Goal: Navigation & Orientation: Find specific page/section

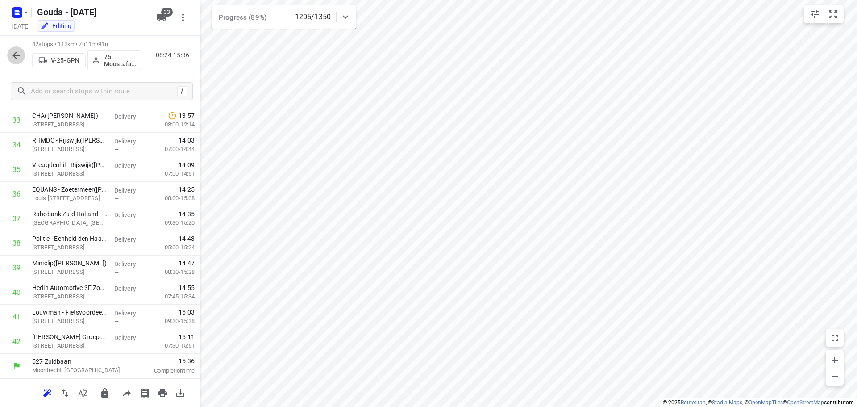
click at [10, 57] on button "button" at bounding box center [16, 55] width 18 height 18
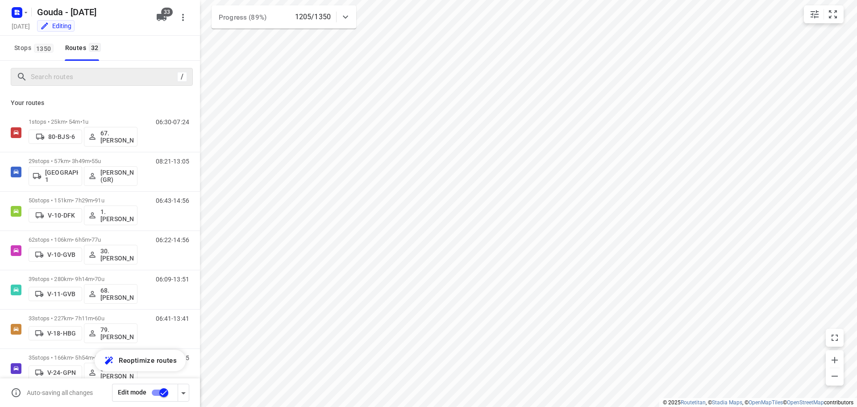
click at [125, 84] on div "/" at bounding box center [102, 77] width 182 height 18
click at [121, 78] on input "Search routes" at bounding box center [102, 77] width 143 height 14
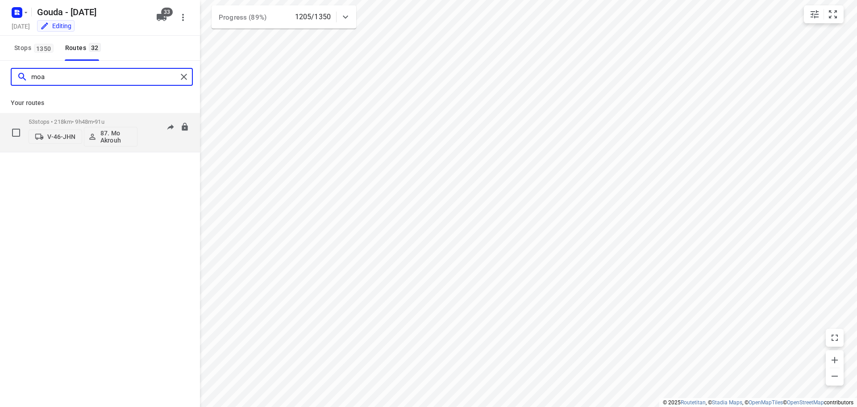
type input "moa"
click at [79, 118] on div "53 stops • 218km • 9h48m • 91u V-46-JHN 87. Mo Akrouh" at bounding box center [83, 132] width 109 height 37
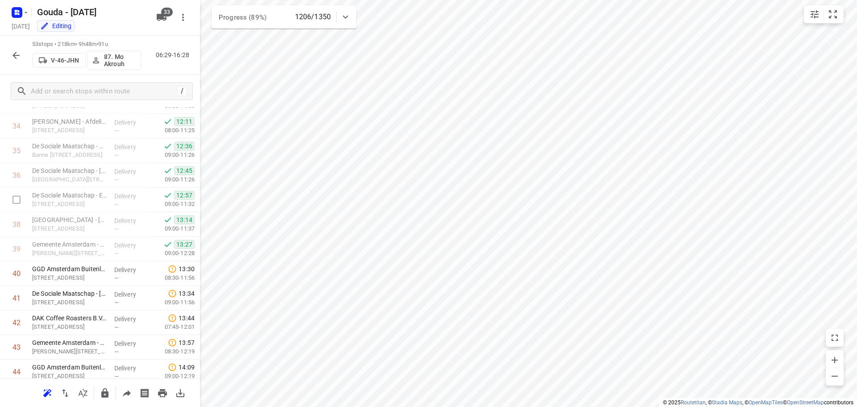
scroll to position [893, 0]
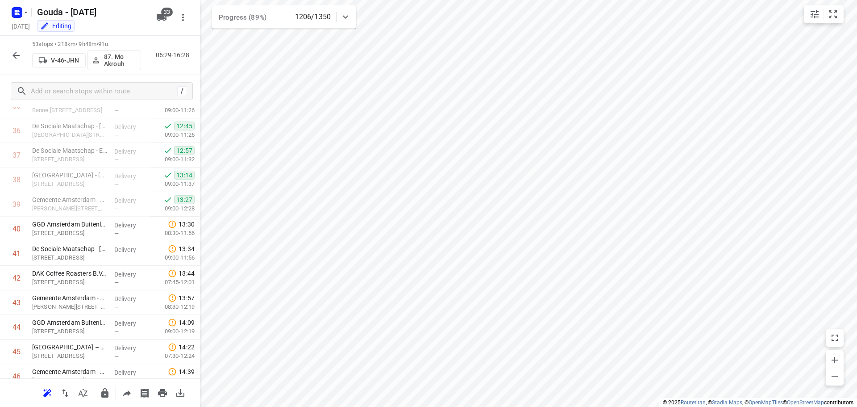
click at [12, 53] on icon "button" at bounding box center [16, 55] width 11 height 11
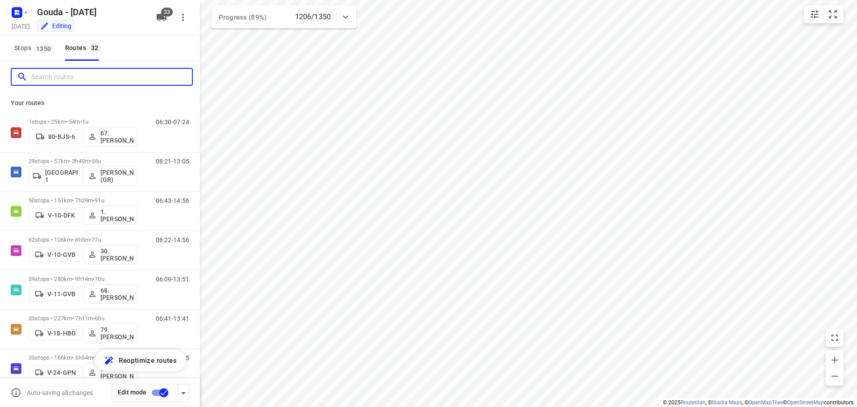
click at [55, 80] on input "Search routes" at bounding box center [111, 77] width 161 height 14
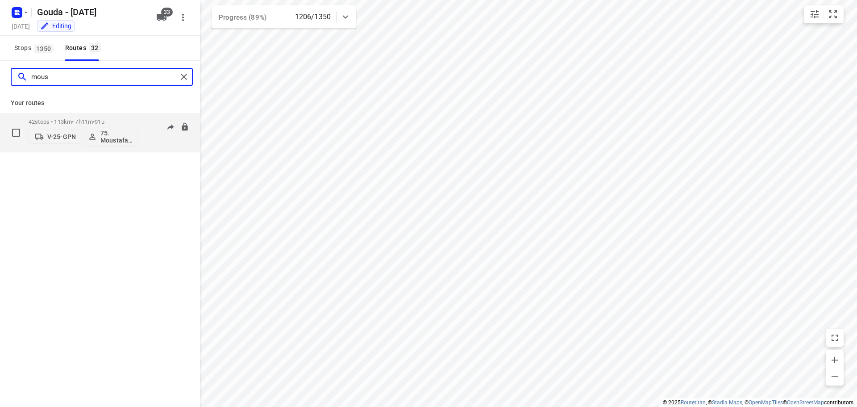
type input "mous"
click at [79, 119] on p "42 stops • 113km • 7h11m • 91u" at bounding box center [83, 121] width 109 height 7
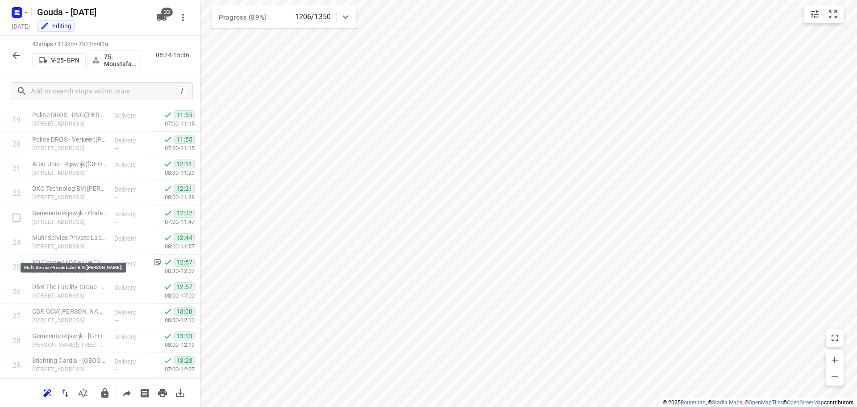
scroll to position [472, 0]
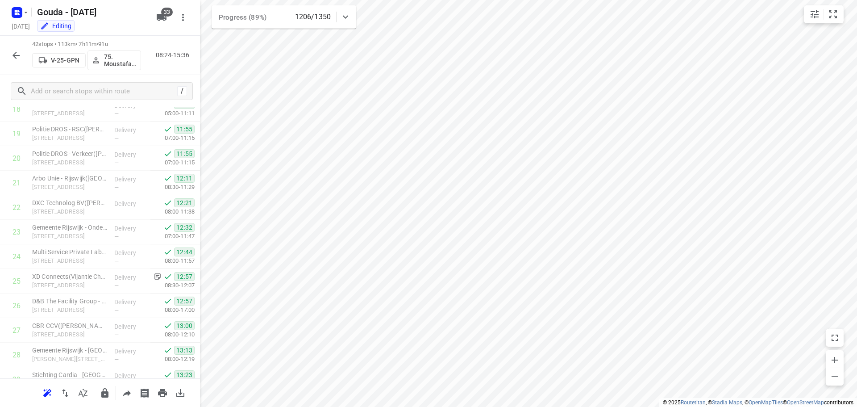
click at [12, 52] on icon "button" at bounding box center [16, 55] width 11 height 11
